Goal: Information Seeking & Learning: Learn about a topic

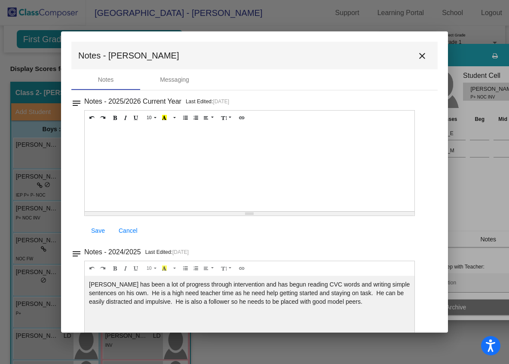
scroll to position [38, 0]
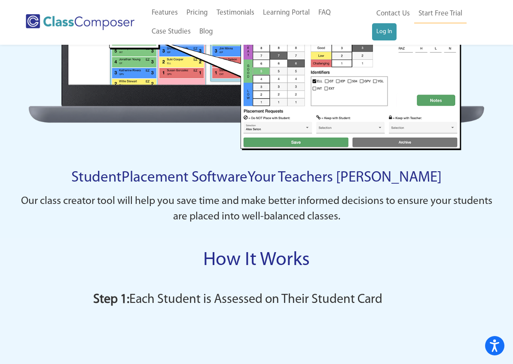
scroll to position [599, 0]
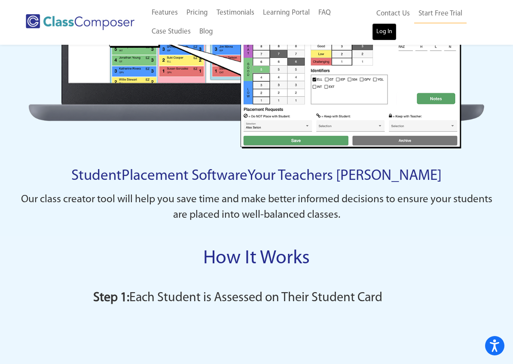
click at [388, 37] on link "Log In" at bounding box center [384, 31] width 25 height 17
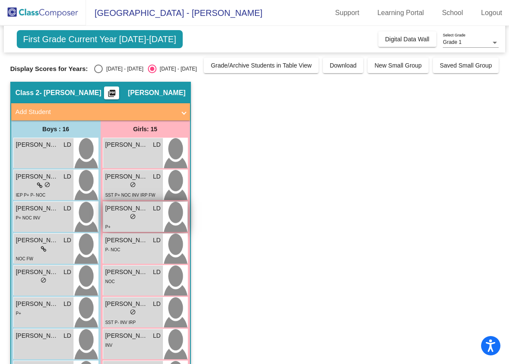
click at [127, 211] on span "[PERSON_NAME]" at bounding box center [126, 208] width 43 height 9
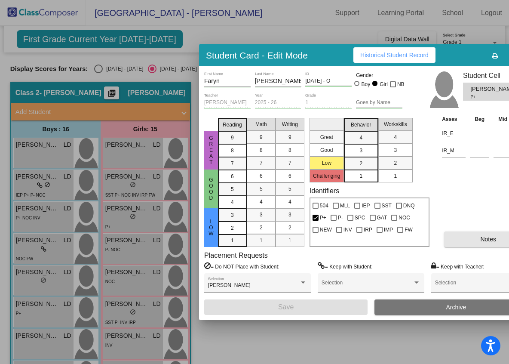
click at [470, 235] on button "Notes" at bounding box center [488, 238] width 88 height 15
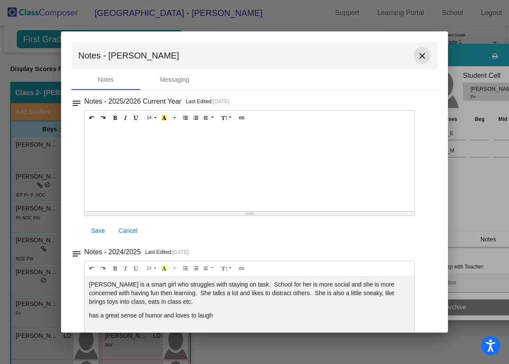
click at [420, 57] on mat-icon "close" at bounding box center [422, 56] width 10 height 10
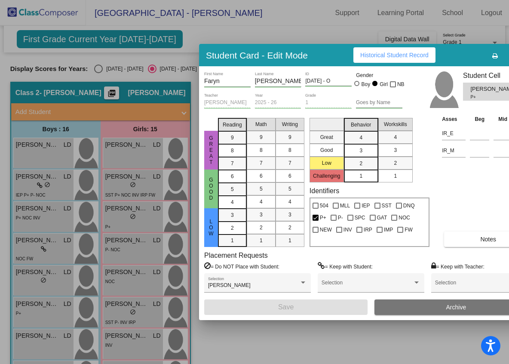
click at [248, 18] on div at bounding box center [254, 182] width 509 height 364
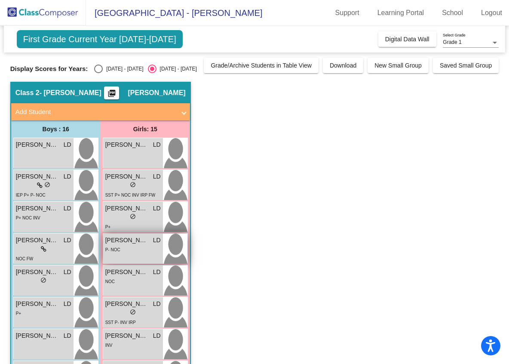
click at [132, 246] on div "P- NOC" at bounding box center [132, 249] width 55 height 9
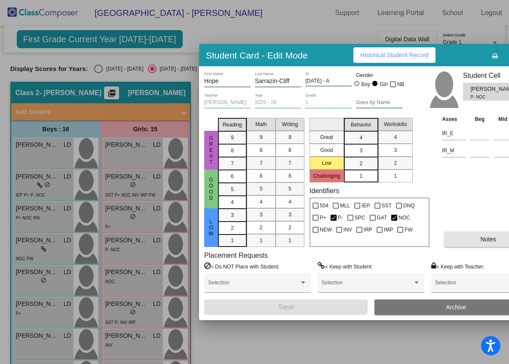
click at [475, 238] on button "Notes" at bounding box center [488, 238] width 88 height 15
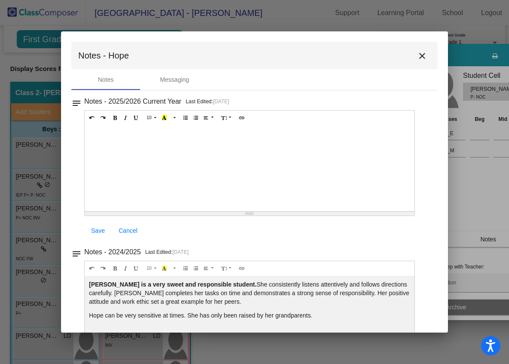
click at [417, 55] on mat-icon "close" at bounding box center [422, 56] width 10 height 10
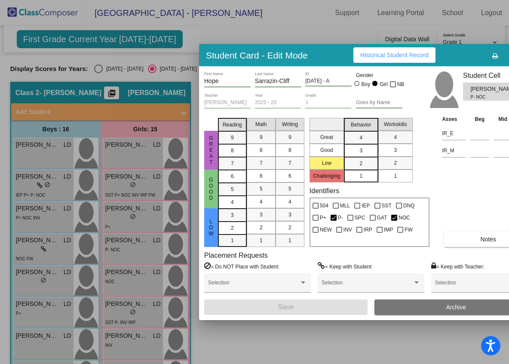
click at [266, 34] on div at bounding box center [254, 182] width 509 height 364
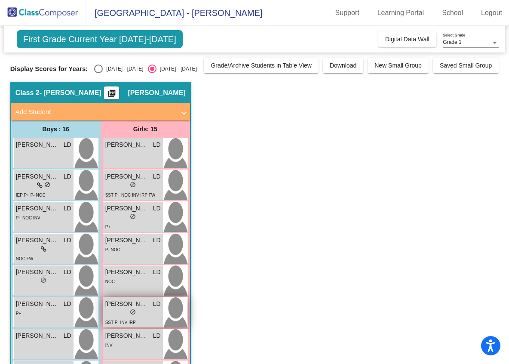
click at [120, 308] on span "[PERSON_NAME]" at bounding box center [126, 303] width 43 height 9
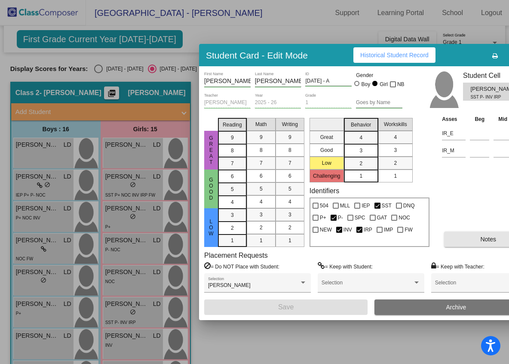
click at [484, 239] on span "Notes" at bounding box center [488, 239] width 16 height 7
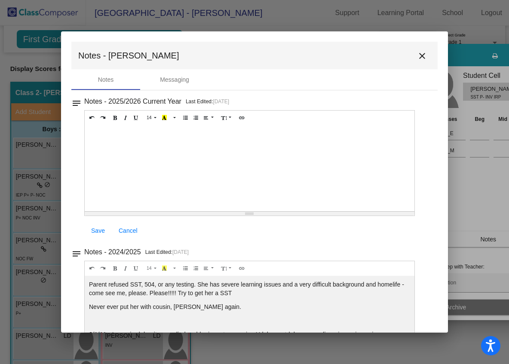
click at [418, 54] on mat-icon "close" at bounding box center [422, 56] width 10 height 10
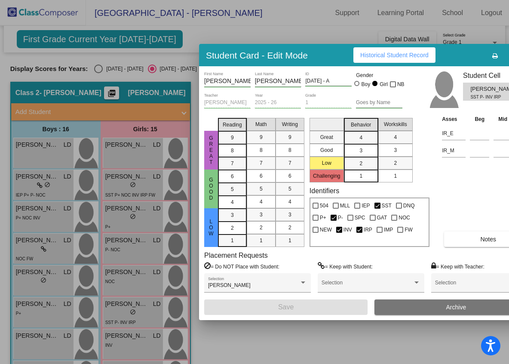
click at [340, 36] on div at bounding box center [254, 182] width 509 height 364
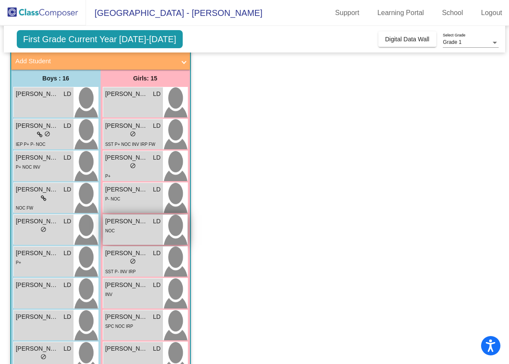
scroll to position [97, 0]
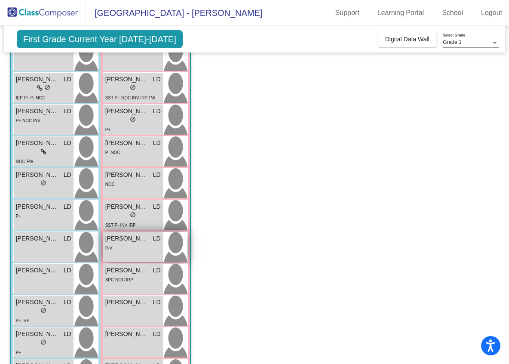
click at [131, 240] on span "[PERSON_NAME]" at bounding box center [126, 238] width 43 height 9
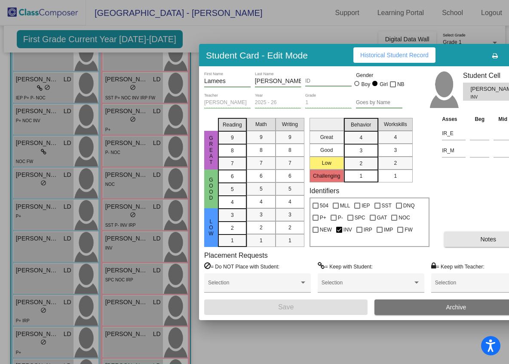
click at [478, 235] on button "Notes" at bounding box center [488, 238] width 88 height 15
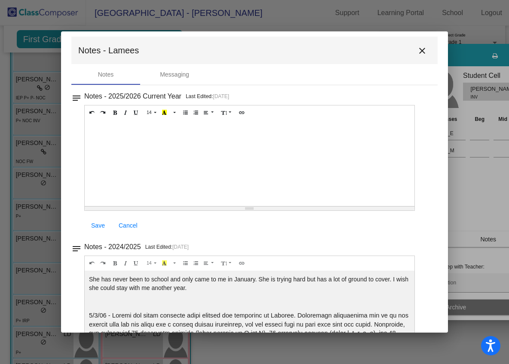
scroll to position [0, 0]
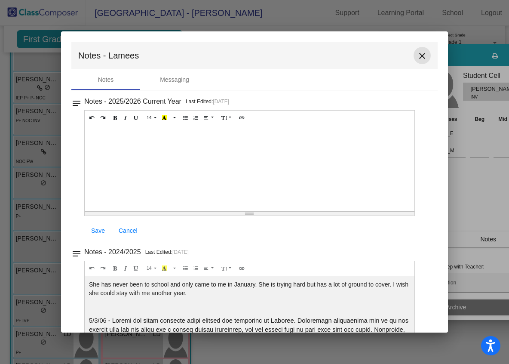
click at [421, 57] on mat-icon "close" at bounding box center [422, 56] width 10 height 10
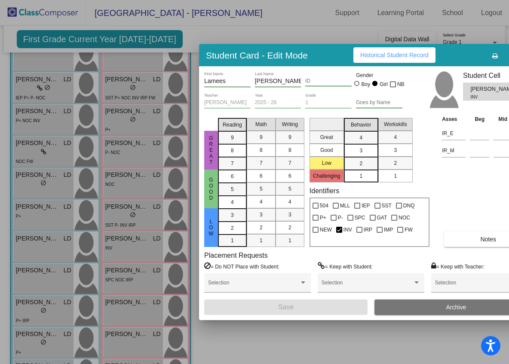
click at [329, 24] on div at bounding box center [254, 182] width 509 height 364
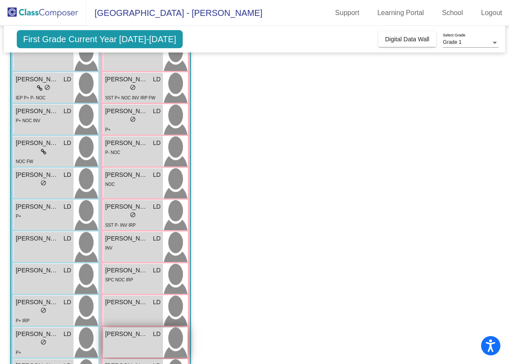
click at [122, 337] on span "[PERSON_NAME]" at bounding box center [126, 333] width 43 height 9
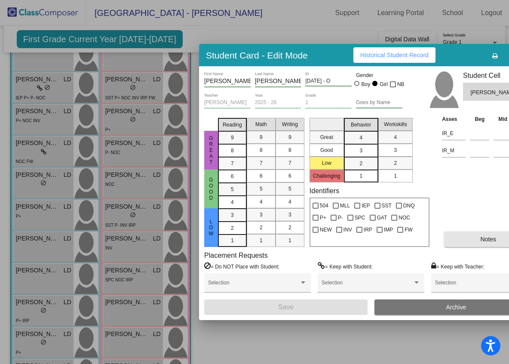
click at [463, 244] on button "Notes" at bounding box center [488, 238] width 88 height 15
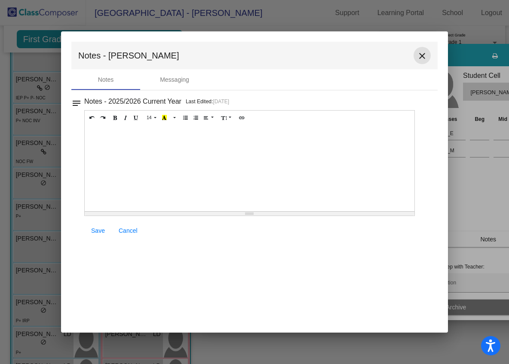
click at [424, 60] on mat-icon "close" at bounding box center [422, 56] width 10 height 10
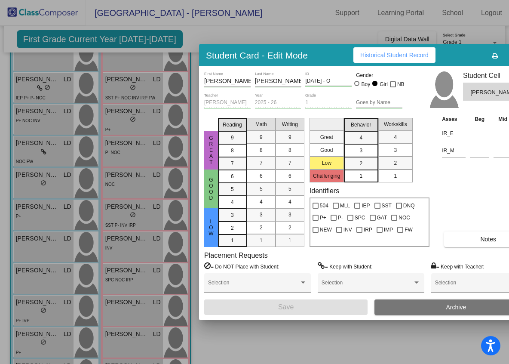
click at [300, 33] on div at bounding box center [254, 182] width 509 height 364
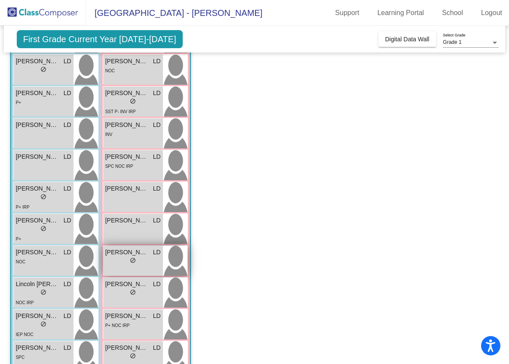
scroll to position [212, 0]
click at [126, 253] on span "[PERSON_NAME] - TK" at bounding box center [126, 251] width 43 height 9
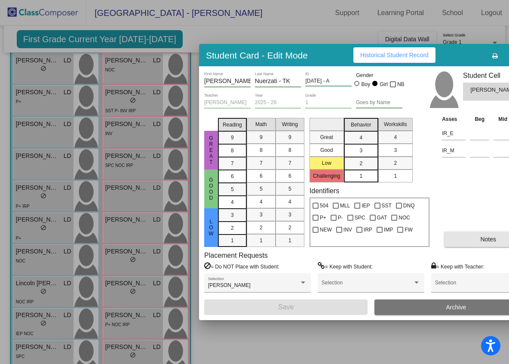
click at [469, 243] on button "Notes" at bounding box center [488, 238] width 88 height 15
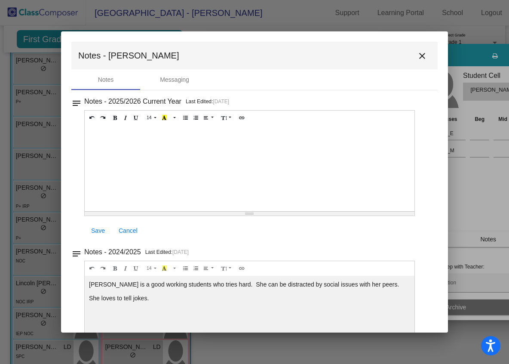
click at [417, 55] on mat-icon "close" at bounding box center [422, 56] width 10 height 10
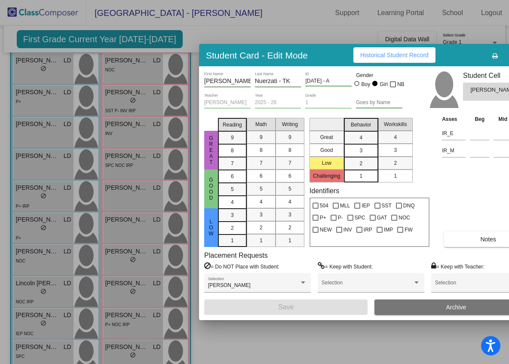
click at [290, 30] on div at bounding box center [254, 182] width 509 height 364
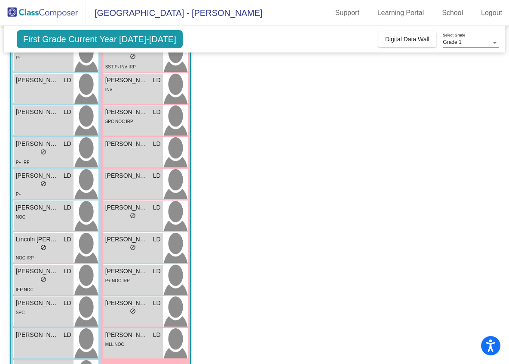
scroll to position [297, 0]
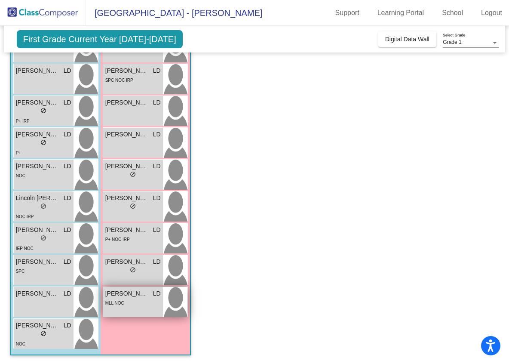
click at [130, 296] on span "[PERSON_NAME]" at bounding box center [126, 293] width 43 height 9
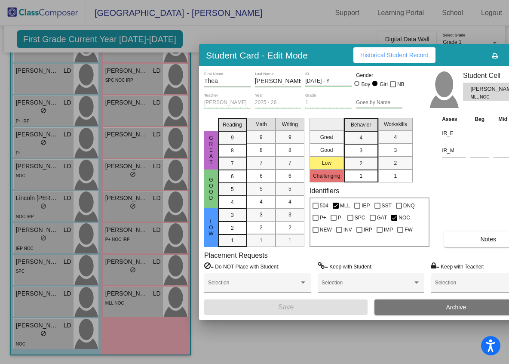
click at [462, 243] on button "Notes" at bounding box center [488, 238] width 88 height 15
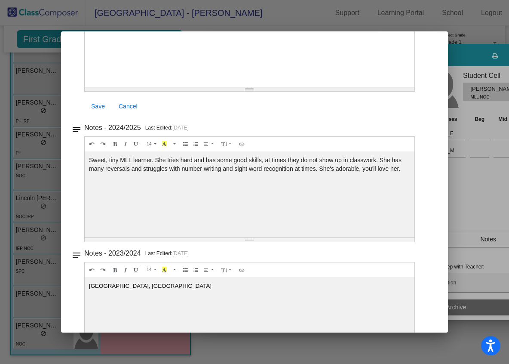
scroll to position [105, 0]
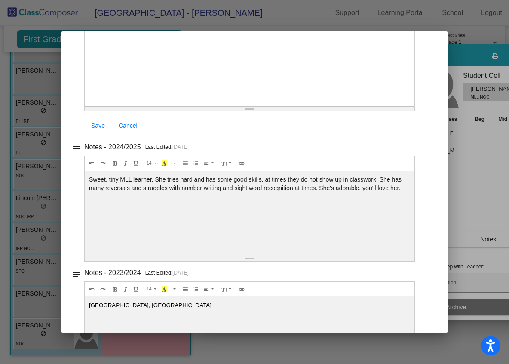
click at [254, 20] on div at bounding box center [254, 182] width 509 height 364
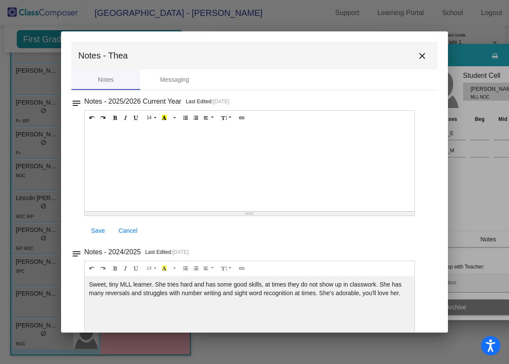
click at [418, 53] on mat-icon "close" at bounding box center [422, 56] width 10 height 10
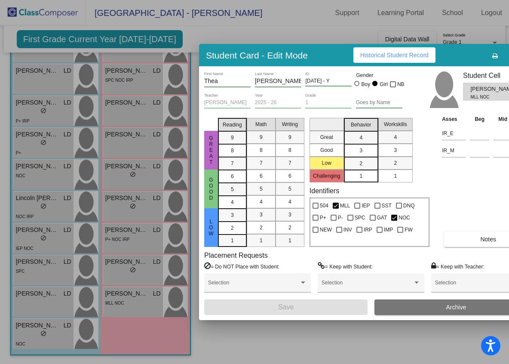
click at [36, 332] on div at bounding box center [254, 182] width 509 height 364
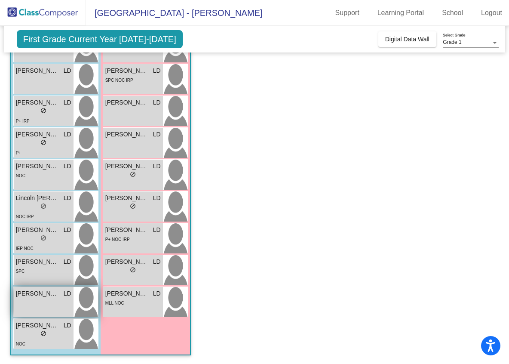
click at [42, 299] on div "[PERSON_NAME] [PERSON_NAME] lock do_not_disturb_alt" at bounding box center [44, 302] width 60 height 30
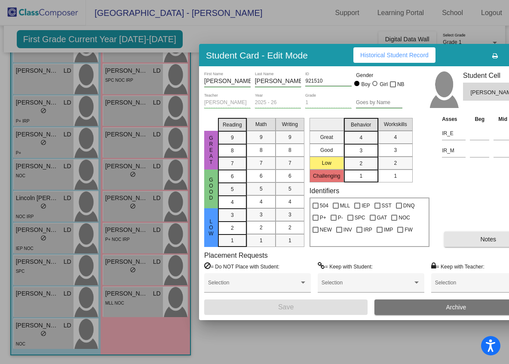
click at [475, 238] on button "Notes" at bounding box center [488, 238] width 88 height 15
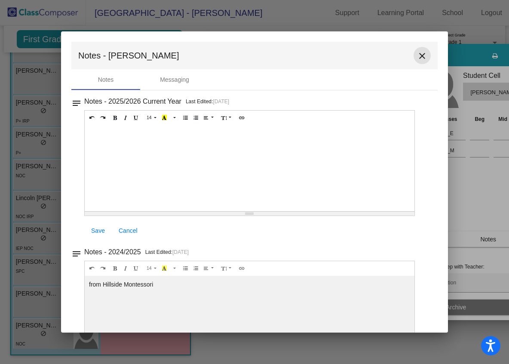
click at [419, 55] on mat-icon "close" at bounding box center [422, 56] width 10 height 10
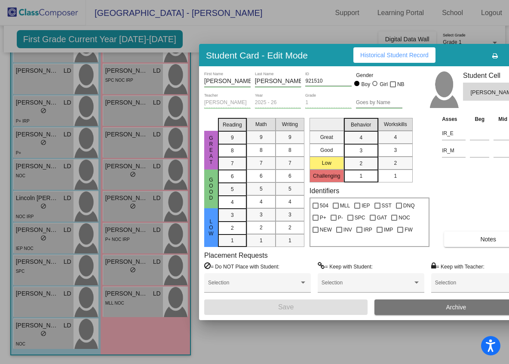
click at [32, 271] on div at bounding box center [254, 182] width 509 height 364
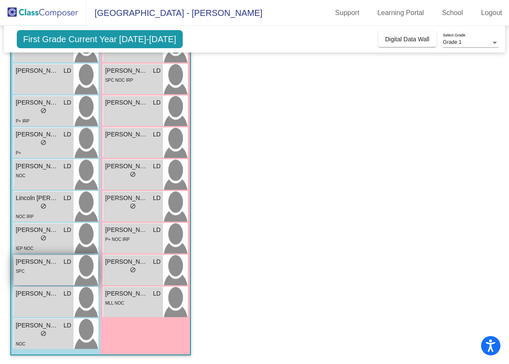
click at [61, 272] on div "SPC" at bounding box center [43, 270] width 55 height 9
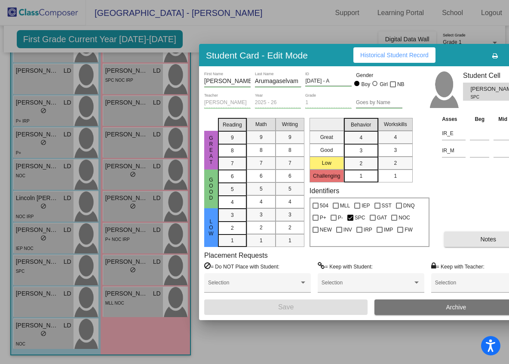
click at [480, 237] on span "Notes" at bounding box center [488, 239] width 16 height 7
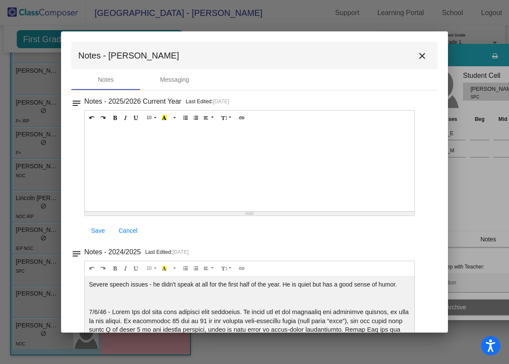
click at [418, 55] on mat-icon "close" at bounding box center [422, 56] width 10 height 10
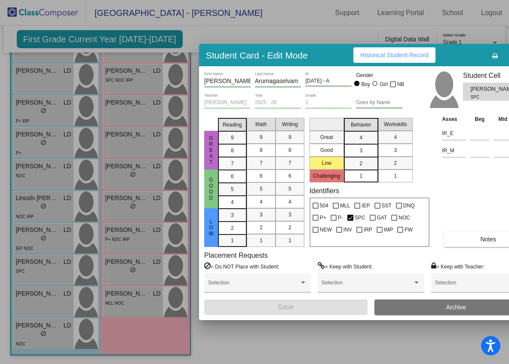
click at [31, 231] on div at bounding box center [254, 182] width 509 height 364
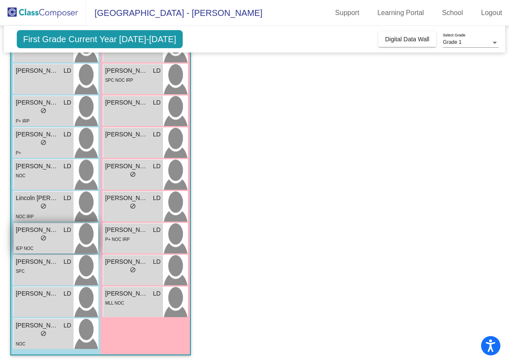
click at [43, 230] on span "[PERSON_NAME]" at bounding box center [37, 229] width 43 height 9
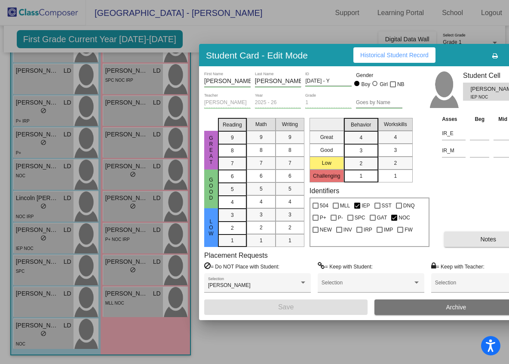
click at [466, 239] on button "Notes" at bounding box center [488, 238] width 88 height 15
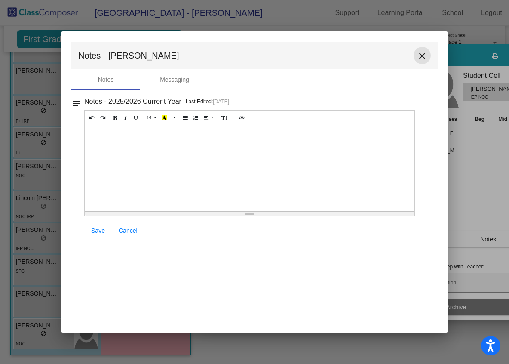
click at [421, 56] on mat-icon "close" at bounding box center [422, 56] width 10 height 10
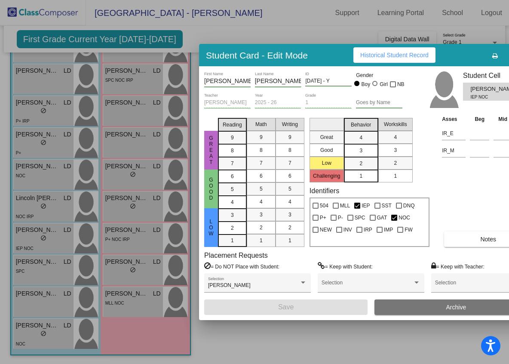
click at [31, 201] on div at bounding box center [254, 182] width 509 height 364
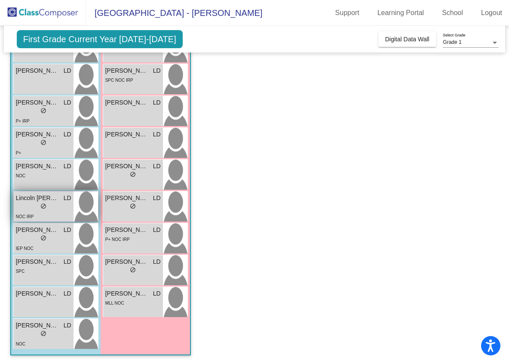
click at [32, 197] on span "Lincoln [PERSON_NAME]" at bounding box center [37, 197] width 43 height 9
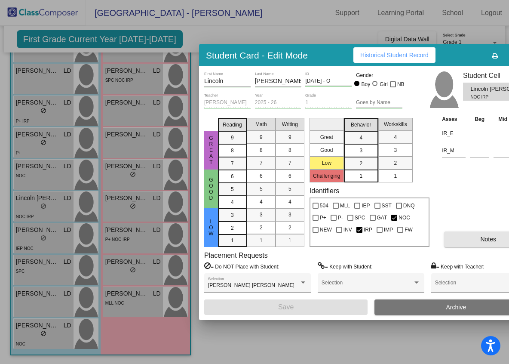
click at [467, 238] on button "Notes" at bounding box center [488, 238] width 88 height 15
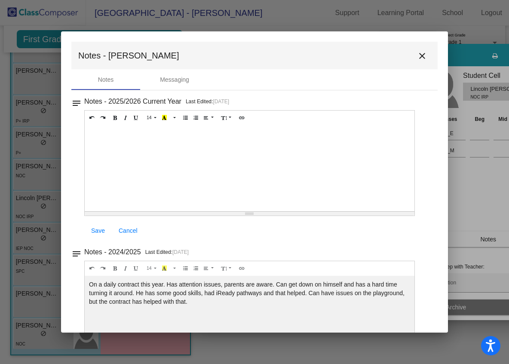
click at [418, 54] on mat-icon "close" at bounding box center [422, 56] width 10 height 10
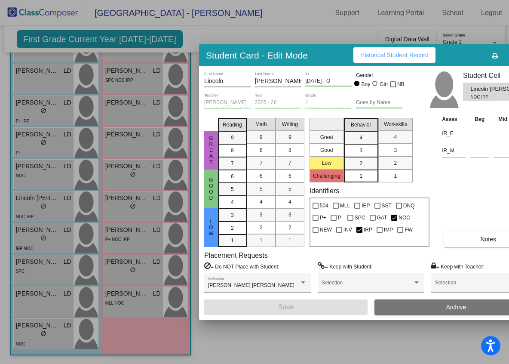
click at [298, 37] on div at bounding box center [254, 182] width 509 height 364
